Goal: Find specific page/section

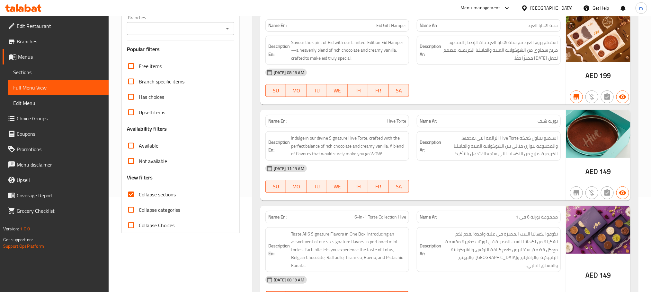
scroll to position [96, 0]
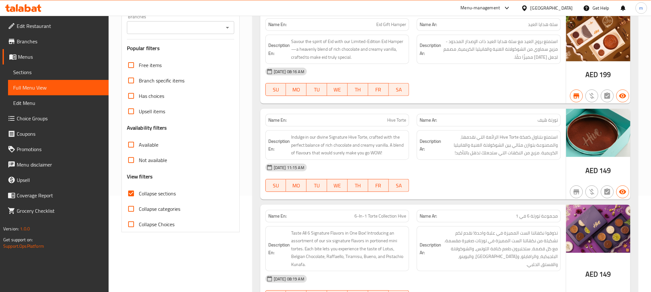
click at [132, 195] on input "Collapse sections" at bounding box center [130, 193] width 15 height 15
checkbox input "false"
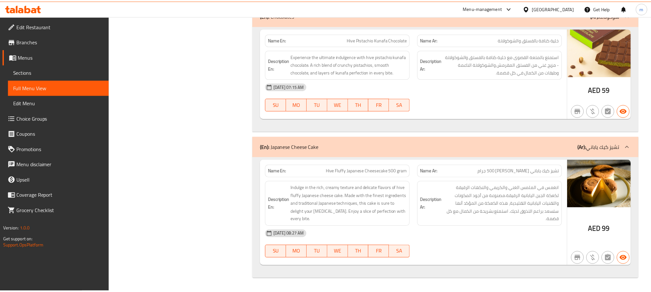
scroll to position [0, 0]
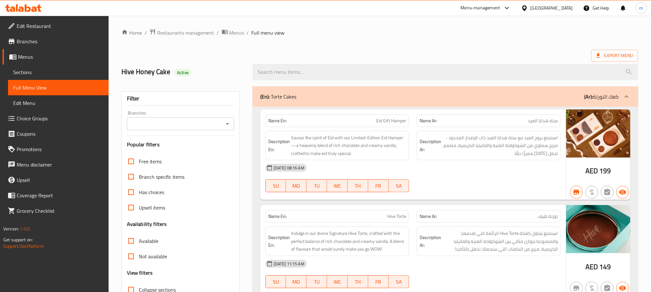
click at [35, 71] on span "Sections" at bounding box center [58, 72] width 90 height 8
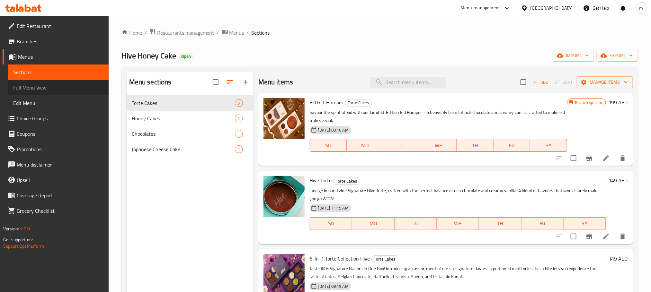
click at [48, 86] on span "Full Menu View" at bounding box center [58, 88] width 90 height 8
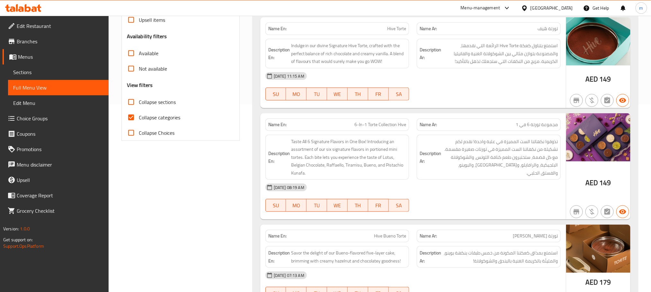
scroll to position [193, 0]
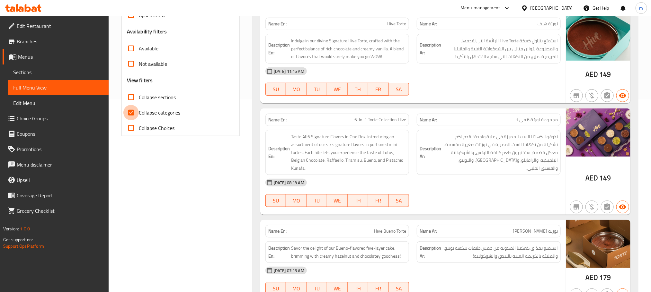
click at [130, 113] on input "Collapse categories" at bounding box center [130, 112] width 15 height 15
checkbox input "false"
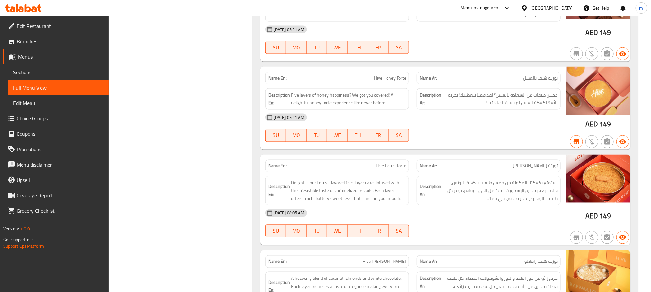
scroll to position [241, 0]
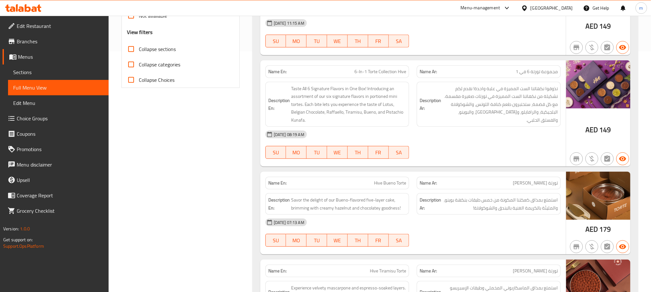
click at [32, 6] on icon at bounding box center [23, 8] width 36 height 8
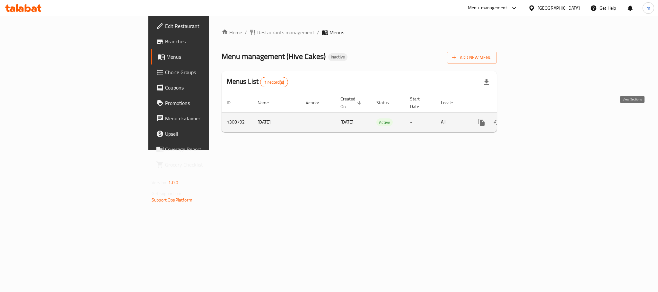
click at [531, 119] on icon "enhanced table" at bounding box center [528, 122] width 6 height 6
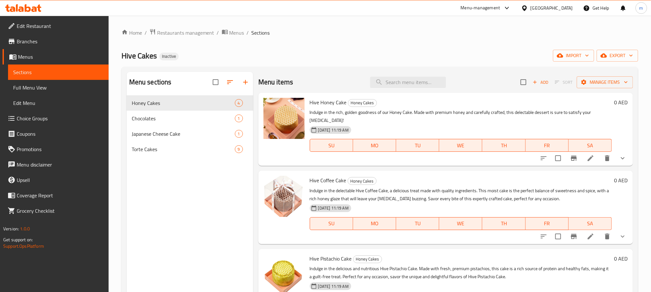
click at [37, 88] on span "Full Menu View" at bounding box center [58, 88] width 90 height 8
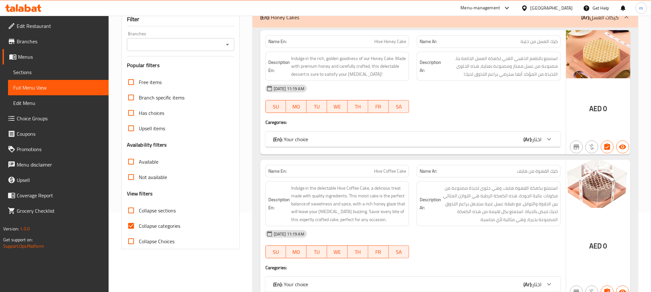
scroll to position [96, 0]
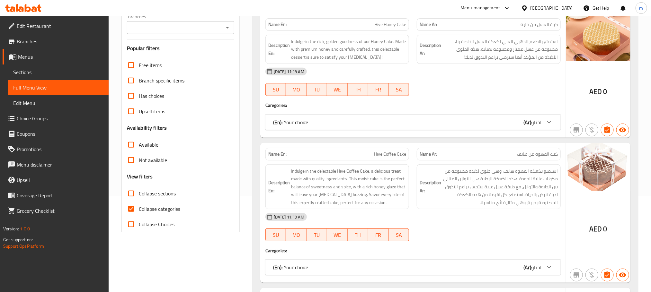
click at [130, 208] on input "Collapse categories" at bounding box center [130, 208] width 15 height 15
checkbox input "false"
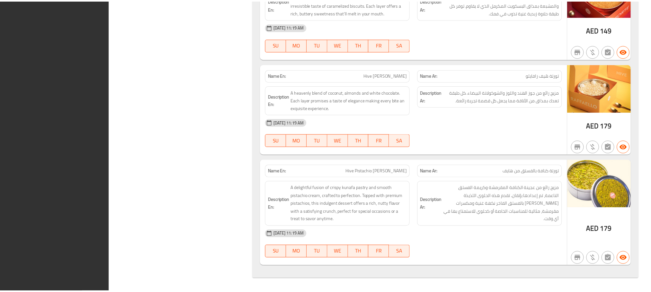
scroll to position [0, 0]
